Goal: Information Seeking & Learning: Learn about a topic

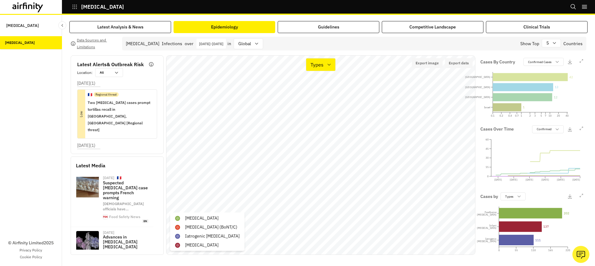
click at [223, 43] on p "[DATE] - [DATE]" at bounding box center [211, 44] width 24 height 5
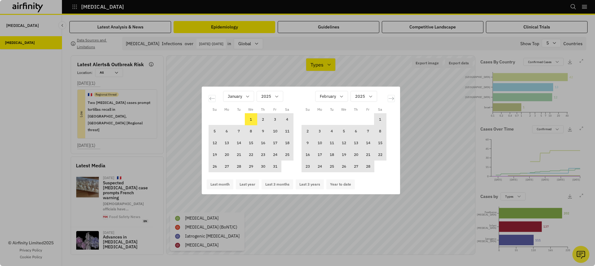
click at [480, 168] on div "Su Mo Tu We Th Fr Sa Su Mo Tu We Th Fr Sa [DATE] 1 2 3 4 5 6 7 8 9 10 11 12 13 …" at bounding box center [297, 133] width 595 height 266
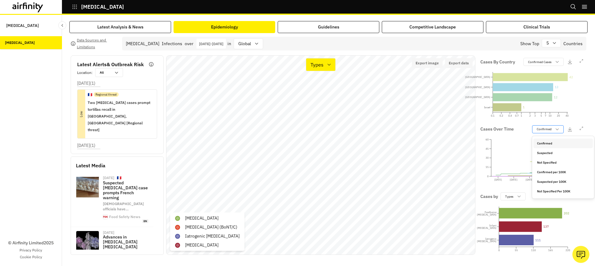
click at [539, 129] on p "Confirmed" at bounding box center [544, 129] width 15 height 5
click at [544, 164] on p "Not Specified" at bounding box center [547, 162] width 20 height 5
click at [328, 63] on icon at bounding box center [329, 64] width 5 height 5
click at [322, 82] on p "Cases" at bounding box center [318, 82] width 14 height 7
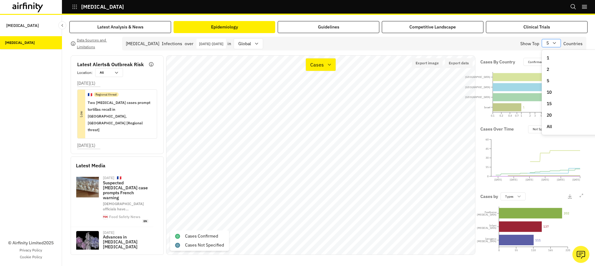
click at [551, 43] on div "5" at bounding box center [547, 43] width 10 height 8
click at [515, 168] on icon "[DATE] [DATE] [DATE] [DATE] [DATE] [DATE] 0 15 30 45 60" at bounding box center [531, 157] width 103 height 46
click at [546, 44] on div "5" at bounding box center [547, 43] width 10 height 8
click at [555, 90] on div "10" at bounding box center [573, 92] width 52 height 7
click at [591, 159] on div "Latest Analysis & News Epidemiology Guidelines Competitive Landscape Clinical T…" at bounding box center [328, 141] width 533 height 252
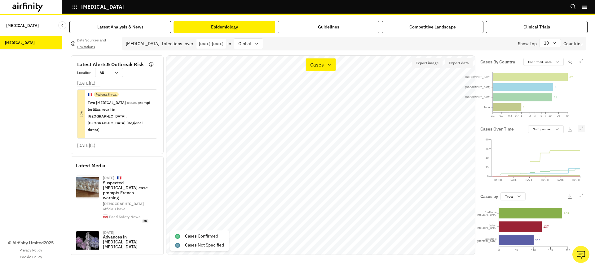
click at [580, 126] on button "button" at bounding box center [581, 128] width 7 height 7
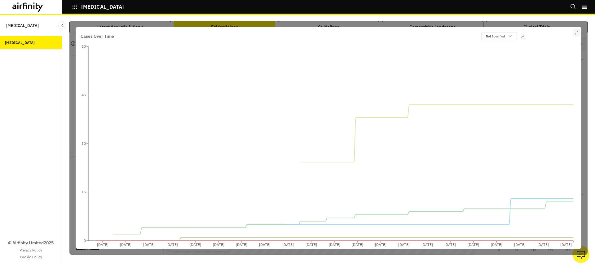
click at [575, 34] on icon "button" at bounding box center [576, 33] width 4 height 4
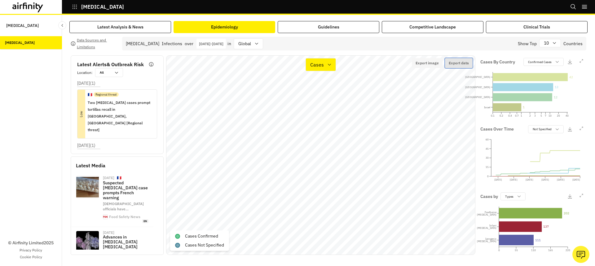
click at [464, 64] on button "Export data" at bounding box center [459, 63] width 28 height 10
click at [456, 4] on div "[MEDICAL_DATA] Bookmarks Settings Logout" at bounding box center [297, 7] width 595 height 15
click at [553, 59] on div "Confirmed Cases" at bounding box center [539, 62] width 31 height 6
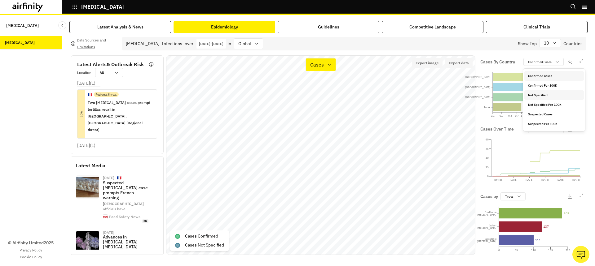
click at [548, 94] on div "Not Specified" at bounding box center [554, 95] width 52 height 5
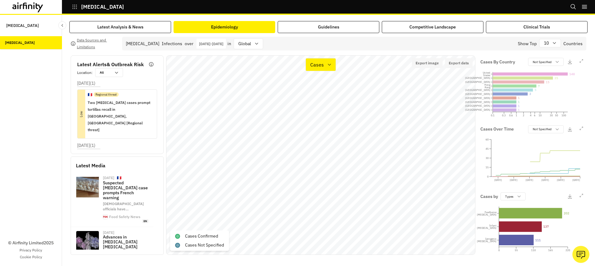
click at [214, 250] on div "Cases Confirmed Cases Not Specified" at bounding box center [199, 241] width 59 height 20
click at [214, 248] on p "Cases Not Specified" at bounding box center [204, 245] width 39 height 7
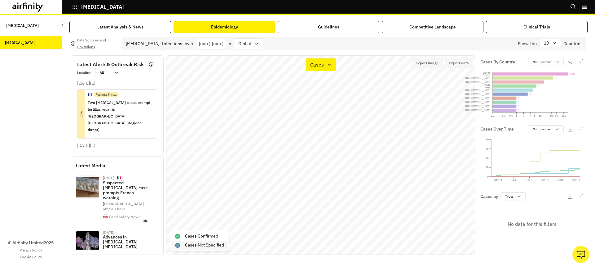
click at [219, 247] on p "Cases Not Specified" at bounding box center [204, 245] width 39 height 7
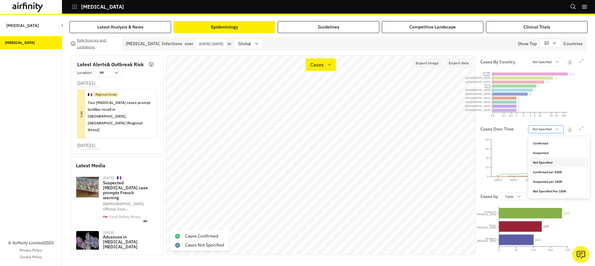
click at [548, 131] on p "Not Specified" at bounding box center [542, 129] width 19 height 5
click at [547, 144] on p "Confirmed" at bounding box center [540, 143] width 15 height 5
click at [554, 136] on icon "[DATE] [DATE] [DATE] [DATE] [DATE] [DATE] 0 15 30 45 60" at bounding box center [531, 157] width 103 height 46
click at [554, 132] on div "Confirmed" at bounding box center [543, 129] width 22 height 6
click at [554, 165] on div "Not Specified" at bounding box center [562, 163] width 59 height 10
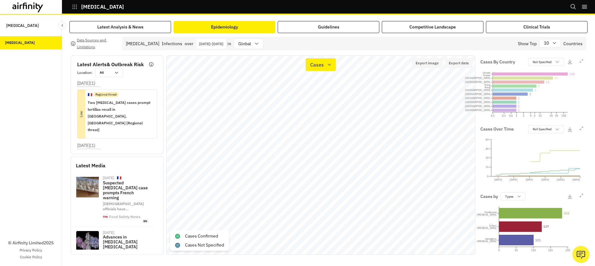
click at [513, 127] on p "Cases Over Time" at bounding box center [496, 129] width 33 height 7
click at [537, 127] on p "Not Specified" at bounding box center [542, 129] width 19 height 5
click at [538, 163] on p "Not Specified" at bounding box center [543, 162] width 20 height 5
click at [555, 129] on icon at bounding box center [557, 129] width 5 height 5
click at [545, 144] on p "Confirmed" at bounding box center [540, 143] width 15 height 5
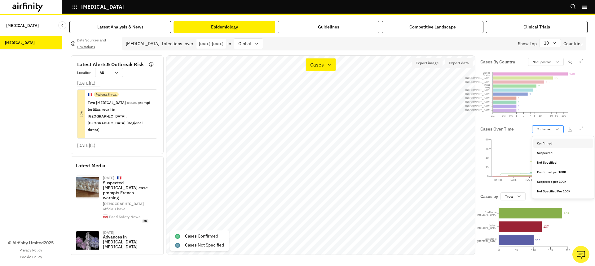
click at [546, 132] on p "Confirmed" at bounding box center [544, 129] width 15 height 5
click at [546, 152] on p "Suspected" at bounding box center [544, 153] width 15 height 5
click at [548, 131] on p "Suspected" at bounding box center [544, 129] width 15 height 5
click at [547, 162] on p "Not Specified" at bounding box center [547, 162] width 20 height 5
click at [221, 47] on div "[DATE] - [DATE]" at bounding box center [210, 44] width 29 height 10
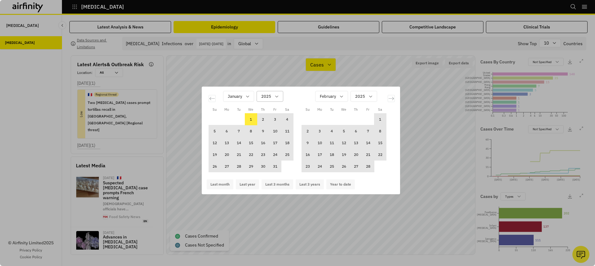
click at [275, 96] on icon "Calendar" at bounding box center [276, 97] width 3 height 2
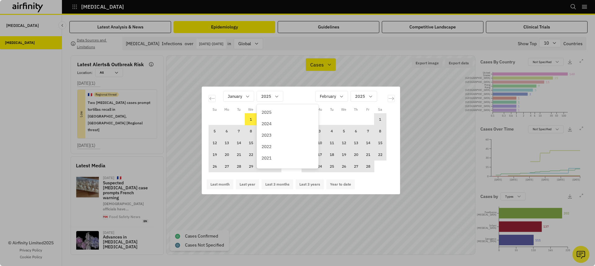
click at [271, 125] on p "2024" at bounding box center [267, 124] width 10 height 7
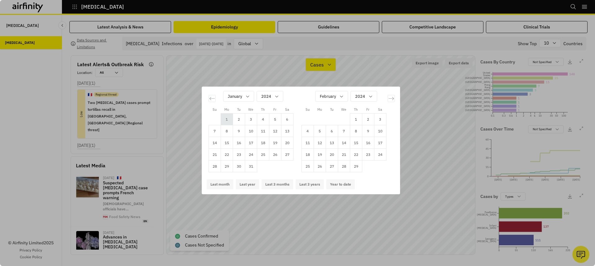
click at [229, 119] on td "1" at bounding box center [227, 120] width 12 height 12
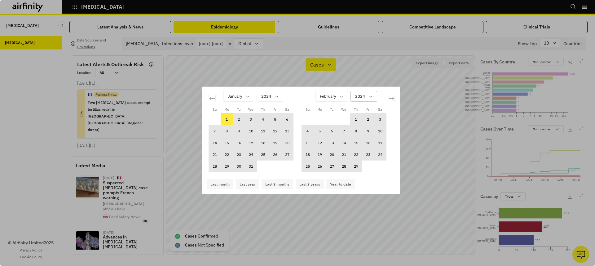
click at [351, 97] on div "2024" at bounding box center [359, 96] width 17 height 10
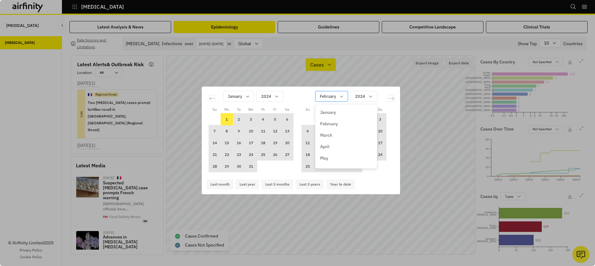
click at [335, 97] on div "Calendar" at bounding box center [328, 97] width 16 height 8
click at [332, 165] on div "December" at bounding box center [345, 160] width 59 height 11
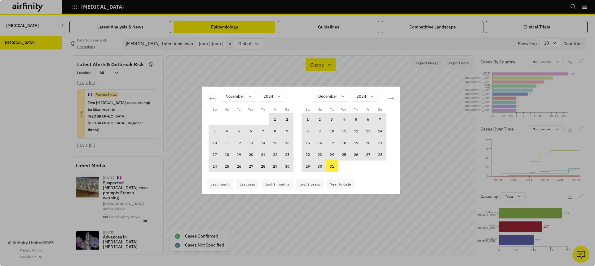
click at [333, 167] on td "31" at bounding box center [332, 167] width 12 height 12
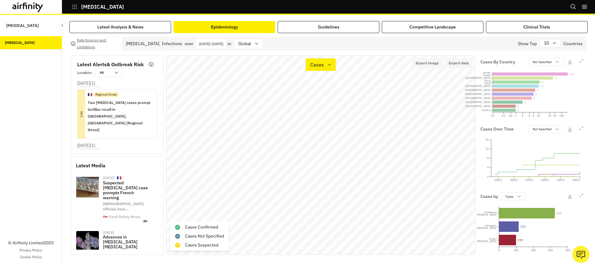
click at [223, 44] on p "[DATE] - [DATE]" at bounding box center [211, 44] width 24 height 5
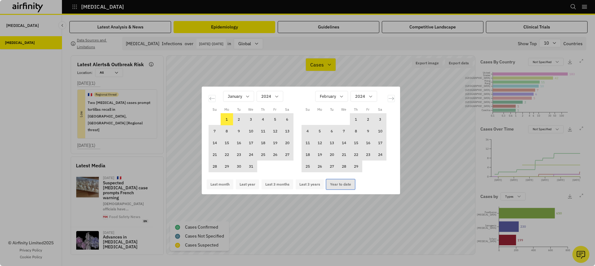
click at [336, 186] on button "Year to date" at bounding box center [340, 185] width 29 height 10
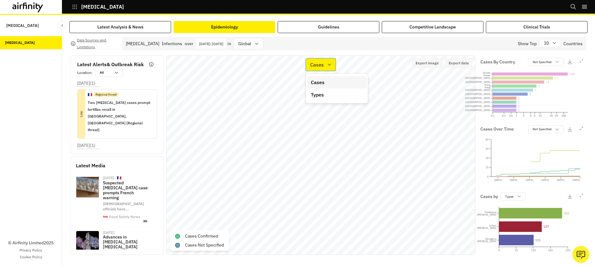
click at [327, 64] on icon at bounding box center [329, 64] width 5 height 5
click at [320, 95] on p "Types" at bounding box center [317, 94] width 13 height 7
click at [553, 128] on div "Not Specified" at bounding box center [541, 129] width 26 height 6
click at [213, 219] on p "[MEDICAL_DATA]" at bounding box center [201, 218] width 33 height 7
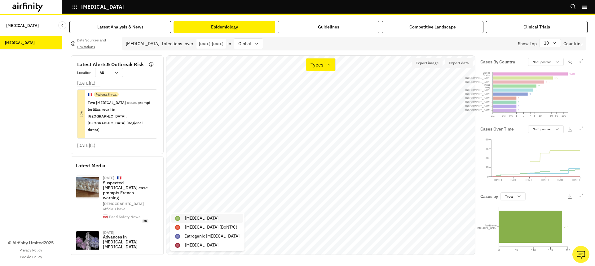
click at [227, 218] on div "[MEDICAL_DATA]" at bounding box center [207, 218] width 72 height 9
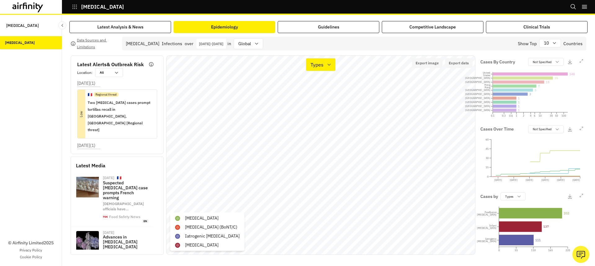
click at [218, 42] on p "[DATE] - [DATE]" at bounding box center [211, 44] width 24 height 5
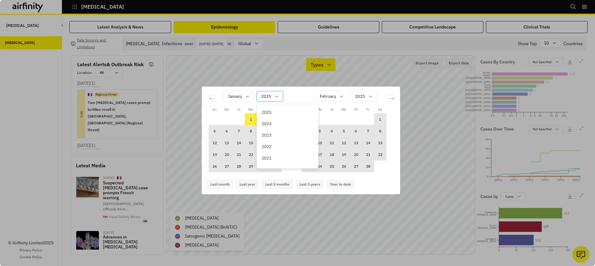
click at [265, 94] on div "Calendar" at bounding box center [266, 97] width 10 height 8
click at [269, 122] on p "2024" at bounding box center [267, 124] width 10 height 7
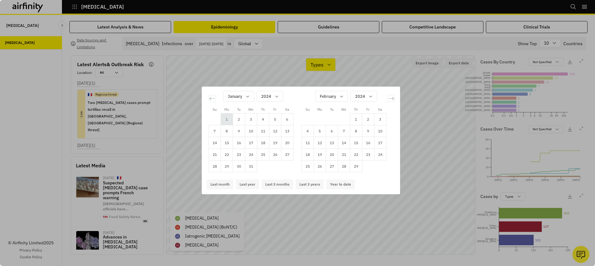
click at [227, 118] on td "1" at bounding box center [227, 120] width 12 height 12
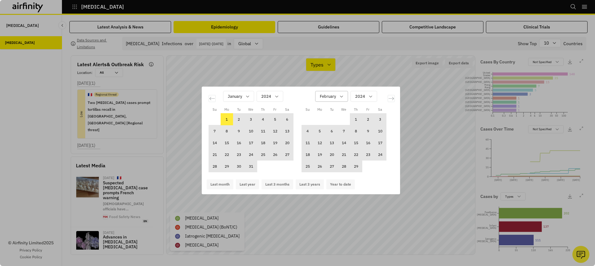
click at [323, 95] on div "Calendar" at bounding box center [328, 97] width 16 height 8
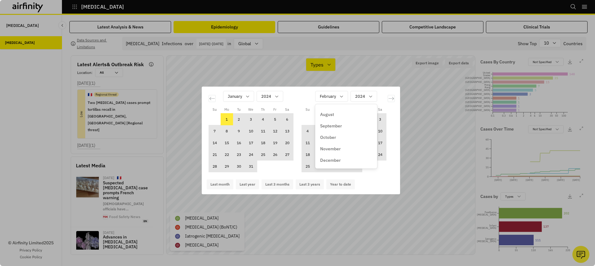
click at [329, 161] on p "December" at bounding box center [330, 160] width 20 height 7
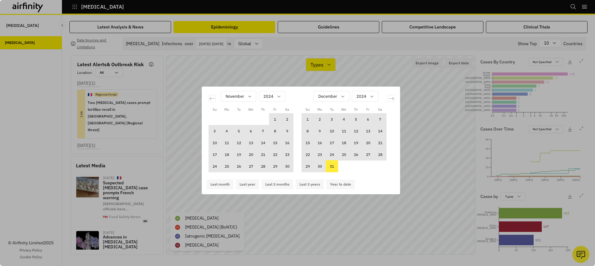
click at [331, 168] on td "31" at bounding box center [332, 167] width 12 height 12
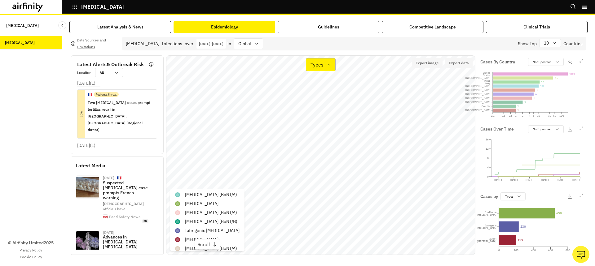
click at [321, 60] on div "Types" at bounding box center [321, 64] width 30 height 13
click at [321, 84] on p "Cases" at bounding box center [318, 82] width 14 height 7
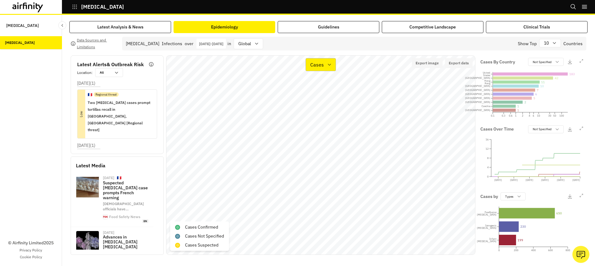
click at [314, 66] on p "Cases" at bounding box center [317, 64] width 14 height 7
click at [316, 94] on p "Types" at bounding box center [317, 94] width 13 height 7
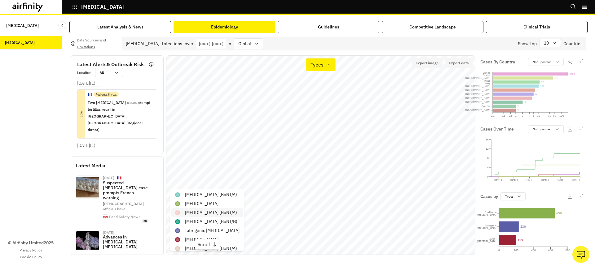
click at [236, 213] on p "[MEDICAL_DATA] (BoNT/A)" at bounding box center [211, 213] width 52 height 7
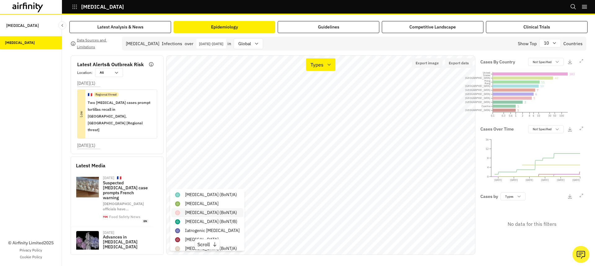
click at [231, 212] on p "[MEDICAL_DATA] (BoNT/A)" at bounding box center [211, 213] width 52 height 7
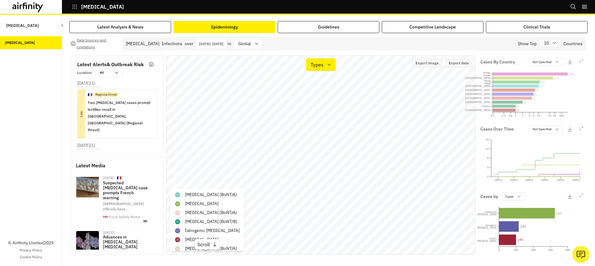
click at [223, 44] on p "[DATE] - [DATE]" at bounding box center [211, 44] width 24 height 5
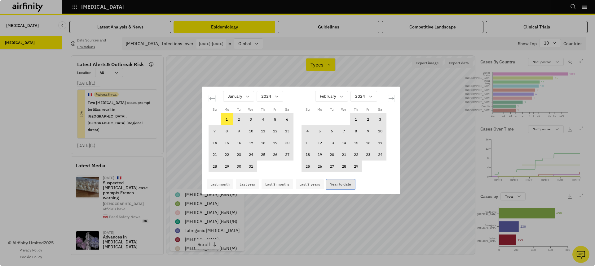
click at [336, 187] on button "Year to date" at bounding box center [340, 185] width 29 height 10
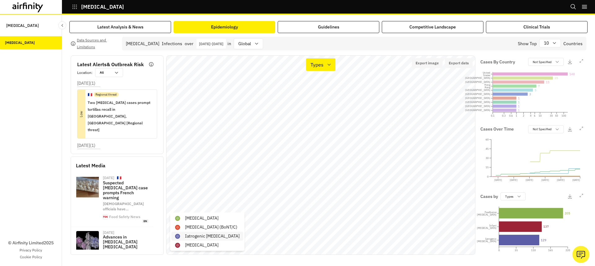
click at [221, 238] on p "Iatrogenic [MEDICAL_DATA]" at bounding box center [212, 236] width 55 height 7
